Goal: Task Accomplishment & Management: Manage account settings

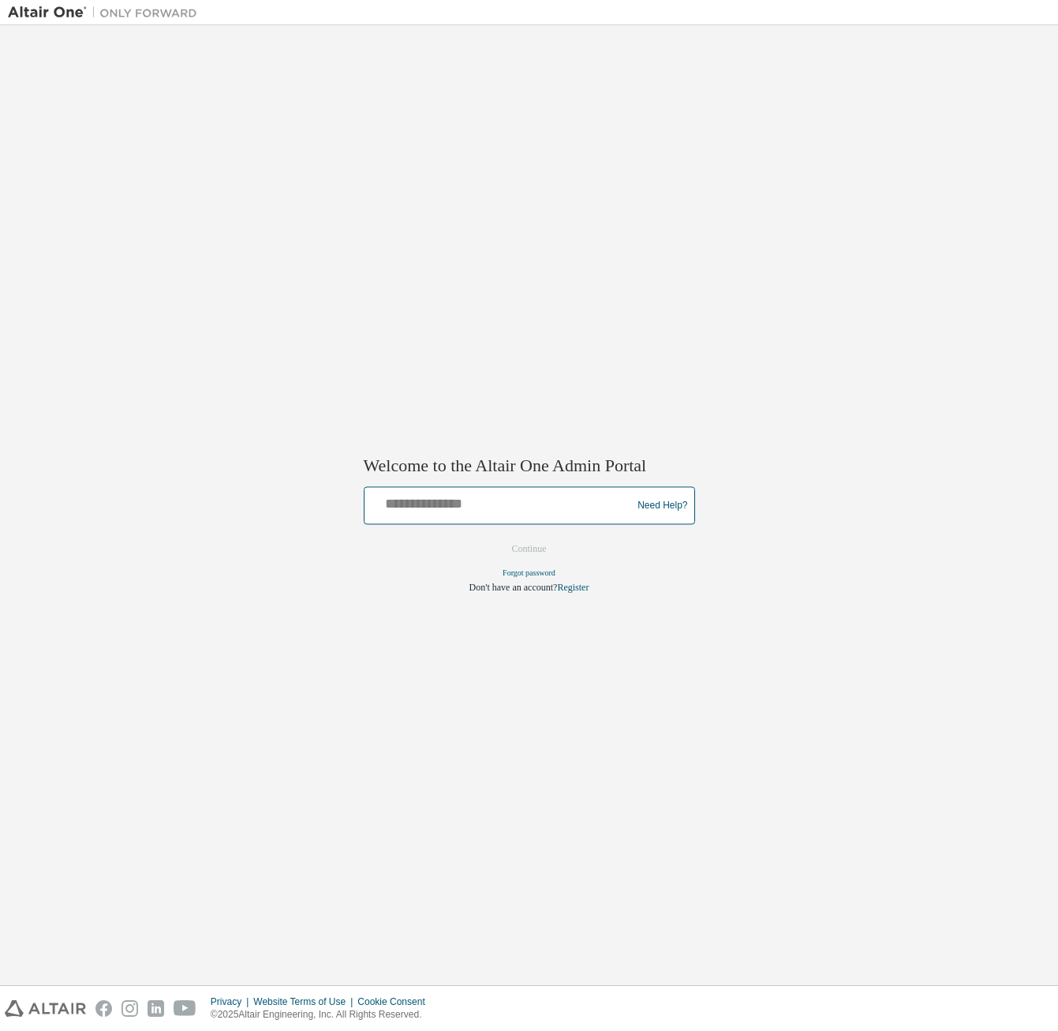
click at [518, 505] on input "text" at bounding box center [501, 502] width 260 height 23
type input "**********"
click at [531, 550] on button "Continue" at bounding box center [530, 549] width 68 height 24
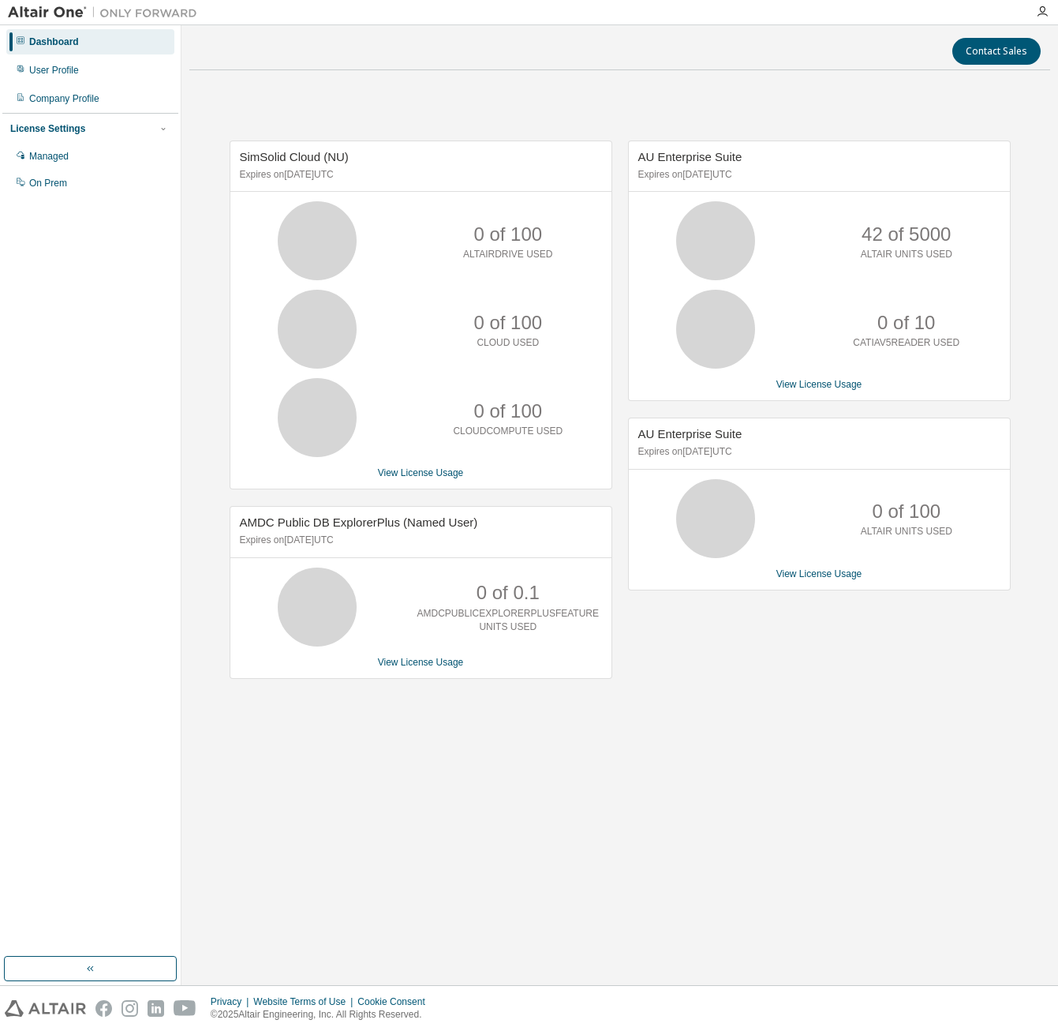
drag, startPoint x: 573, startPoint y: 828, endPoint x: 279, endPoint y: 813, distance: 294.8
click at [572, 828] on div "Contact Sales SimSolid Cloud (NU) Expires on October 1, 2025 UTC 0 of 100 ALTAI…" at bounding box center [619, 505] width 861 height 944
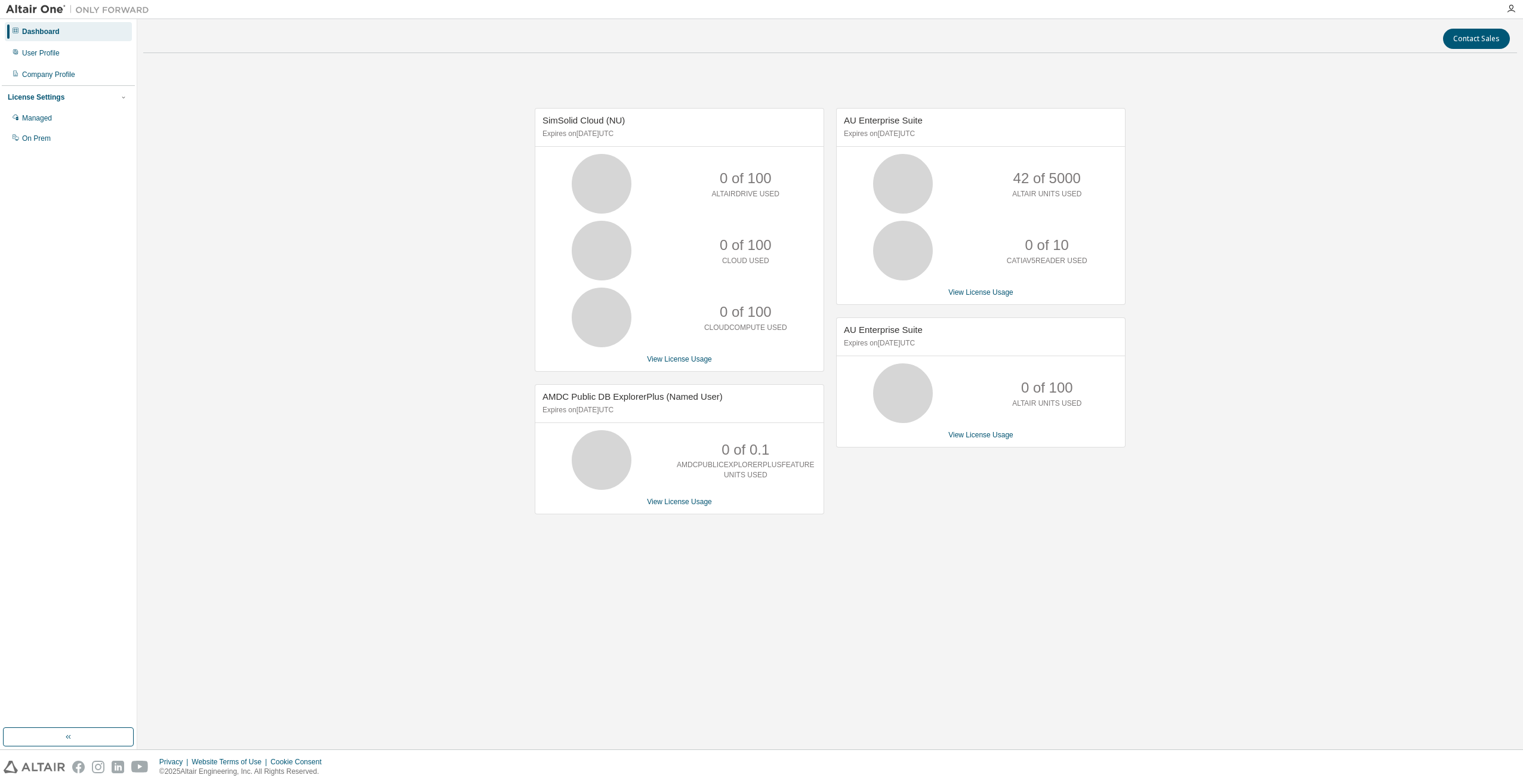
click at [257, 580] on div "Contact Sales SimSolid Cloud (NU) Expires on October 1, 2025 UTC 0 of 100 ALTAI…" at bounding box center [830, 384] width 1374 height 718
click at [44, 9] on img at bounding box center [80, 10] width 149 height 12
click at [83, 112] on div "Managed" at bounding box center [68, 118] width 127 height 19
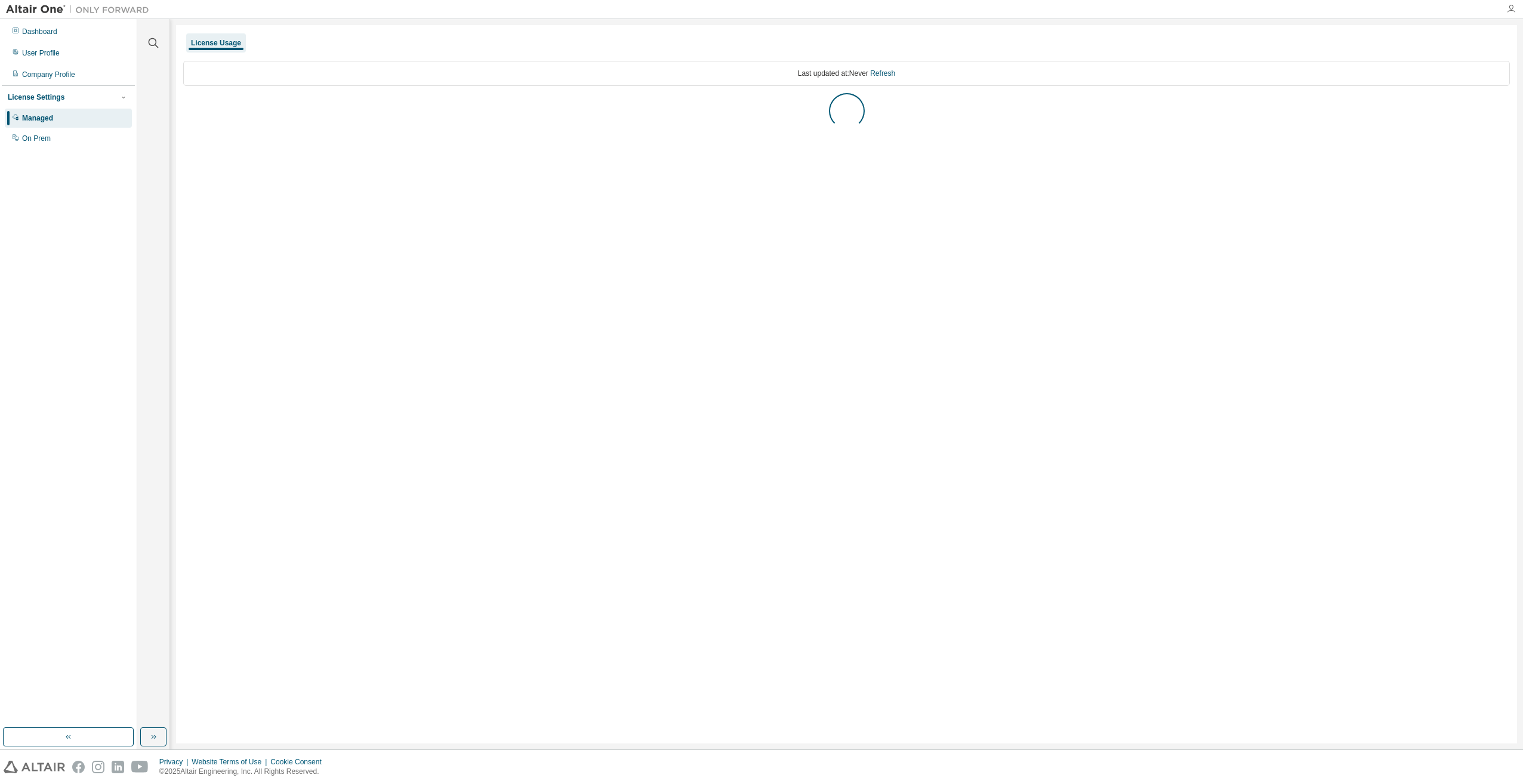
click at [800, 13] on icon "button" at bounding box center [1511, 9] width 10 height 10
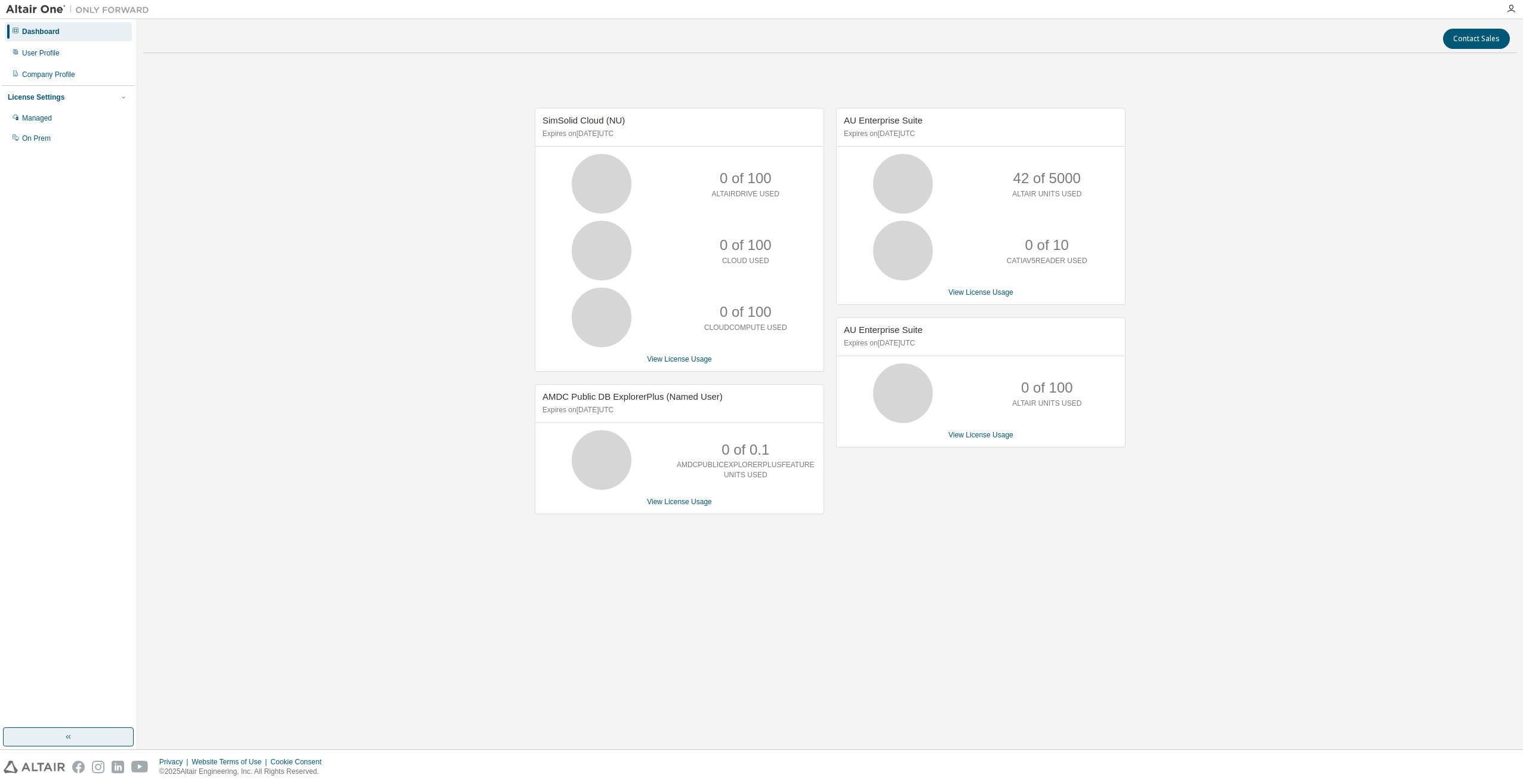
click at [83, 732] on button "button" at bounding box center [68, 736] width 131 height 19
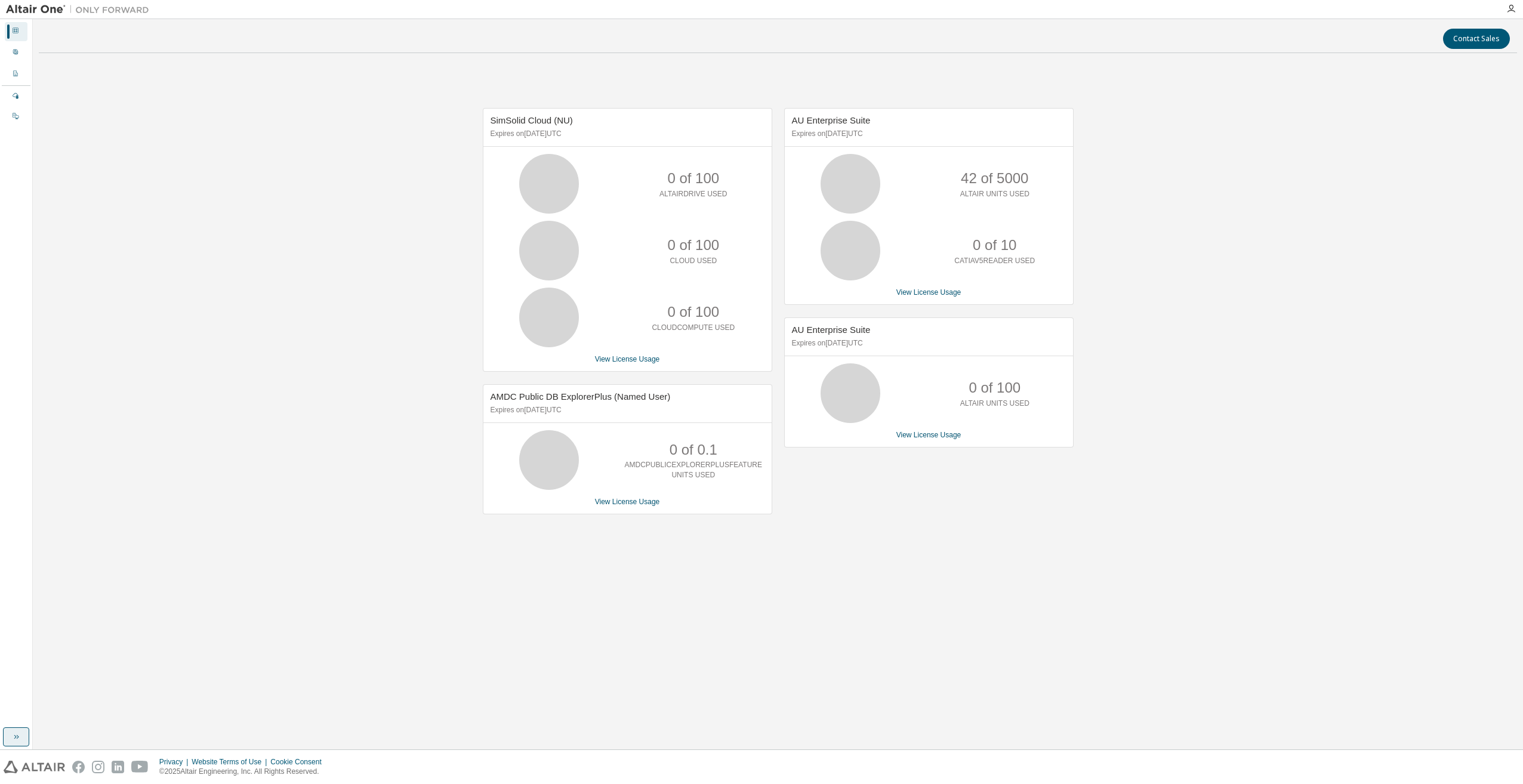
click at [16, 745] on div "Dashboard User Profile Company Profile License Settings Managed On Prem" at bounding box center [16, 384] width 33 height 730
click at [16, 742] on button "button" at bounding box center [16, 736] width 26 height 19
